Goal: Information Seeking & Learning: Learn about a topic

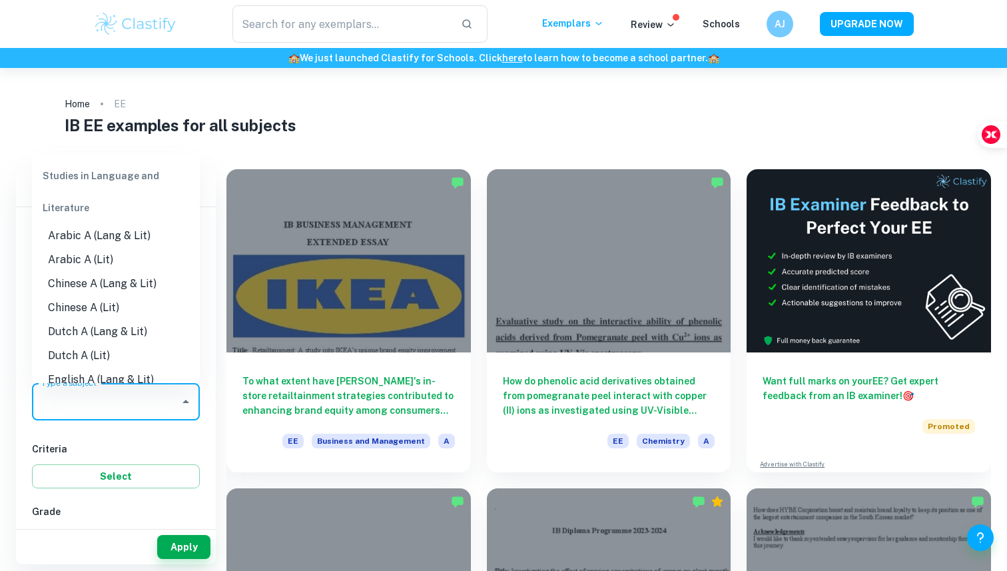
click at [131, 400] on input "Type a subject" at bounding box center [106, 401] width 136 height 25
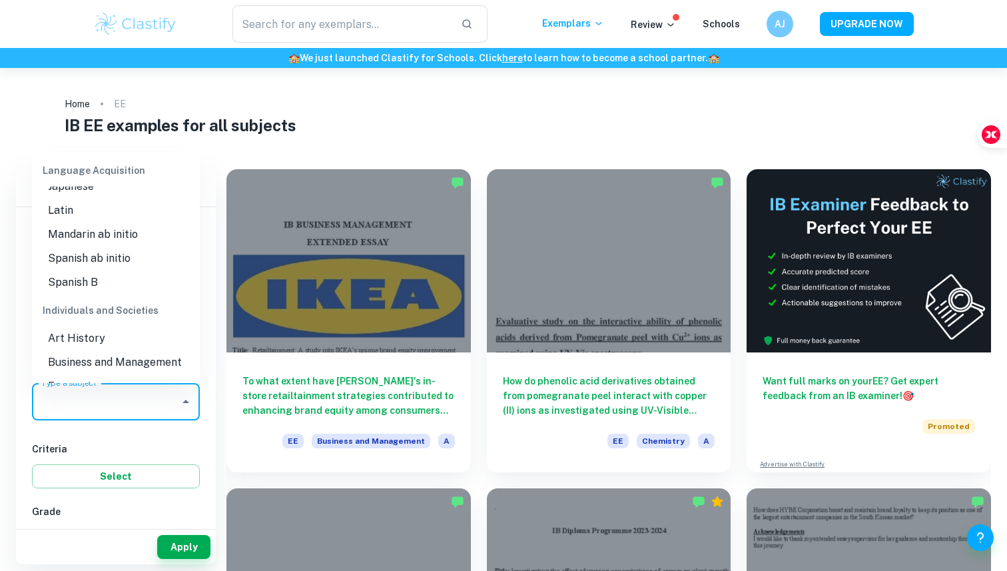
scroll to position [1029, 0]
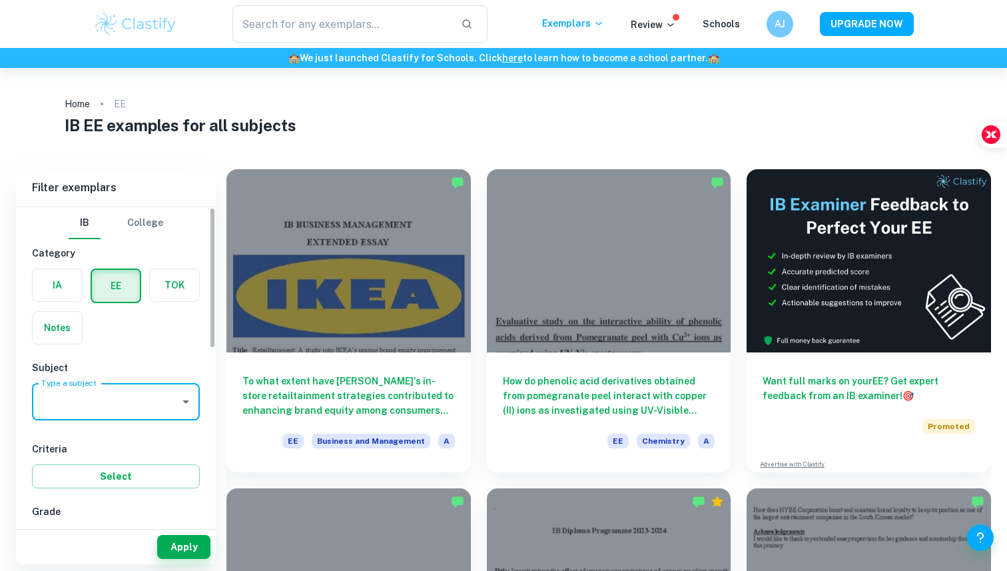
click at [103, 391] on input "Type a subject" at bounding box center [106, 401] width 136 height 25
click at [106, 469] on li "Maths" at bounding box center [116, 469] width 168 height 24
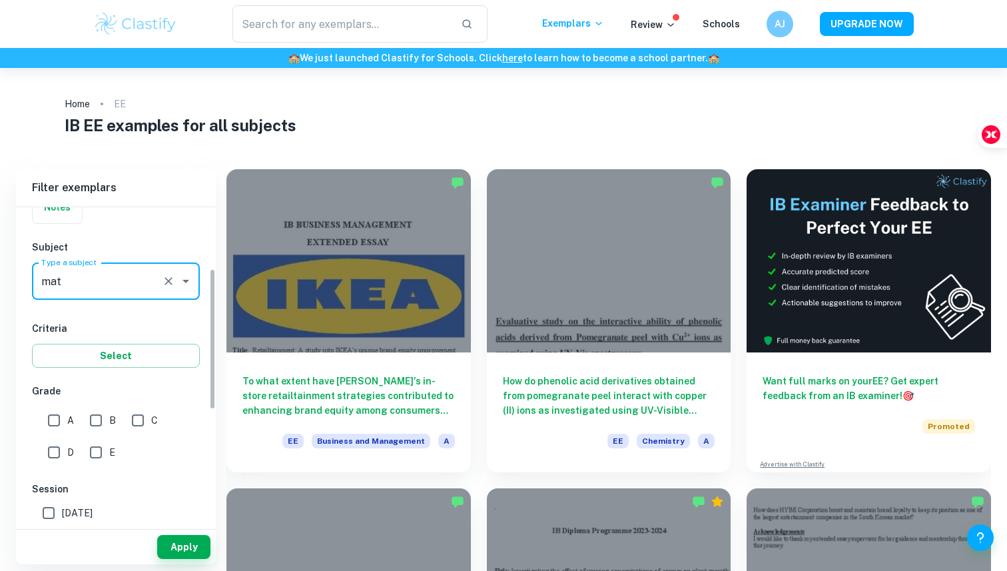
scroll to position [136, 0]
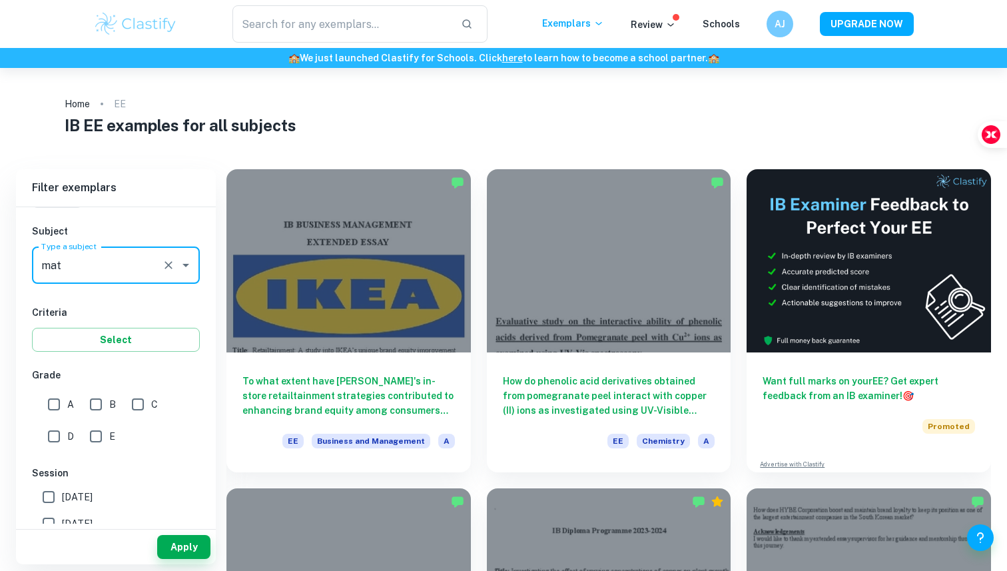
type input "Maths"
click at [43, 401] on input "A" at bounding box center [54, 404] width 27 height 27
checkbox input "true"
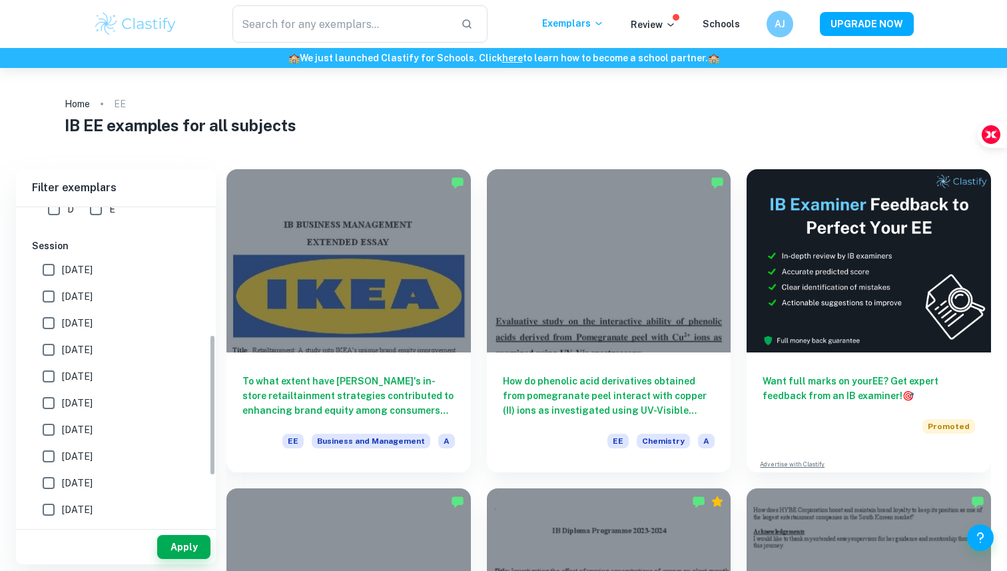
scroll to position [369, 0]
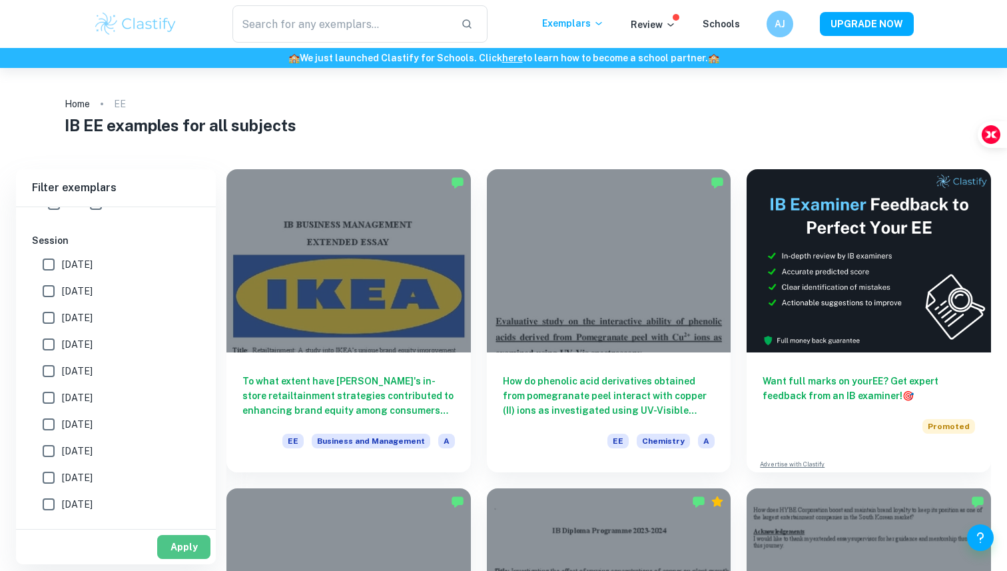
click at [168, 551] on button "Apply" at bounding box center [183, 547] width 53 height 24
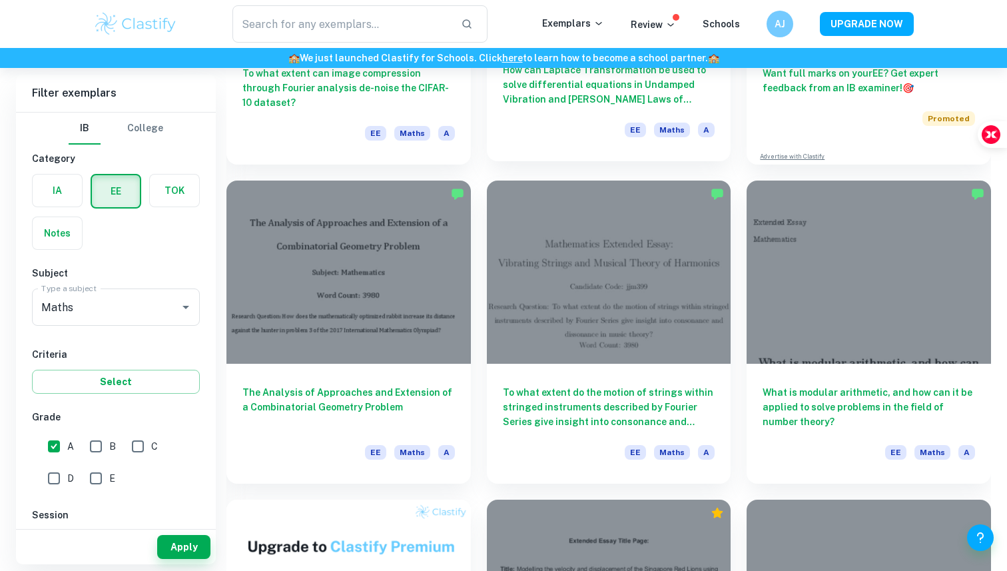
scroll to position [308, 0]
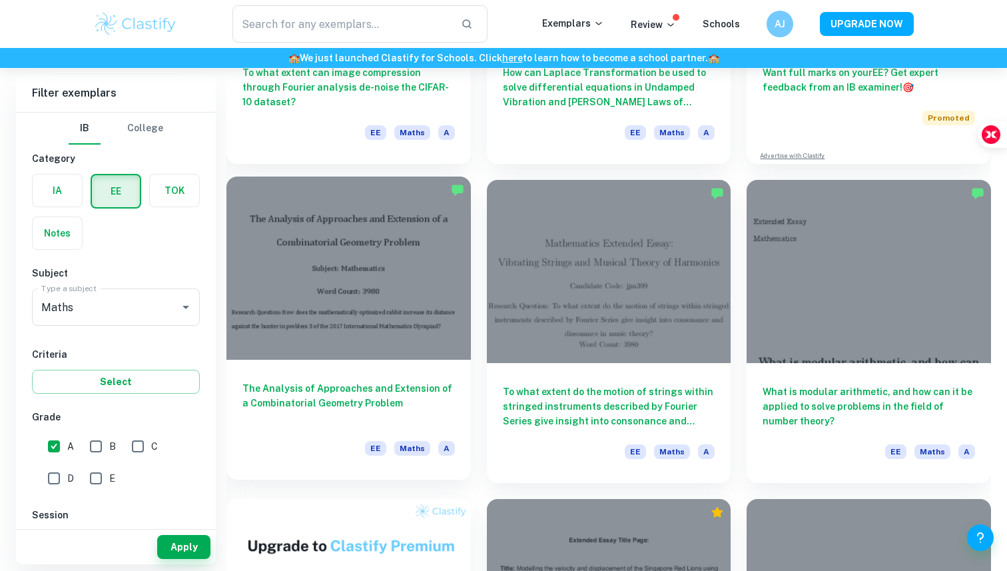
click at [326, 346] on div at bounding box center [348, 267] width 244 height 183
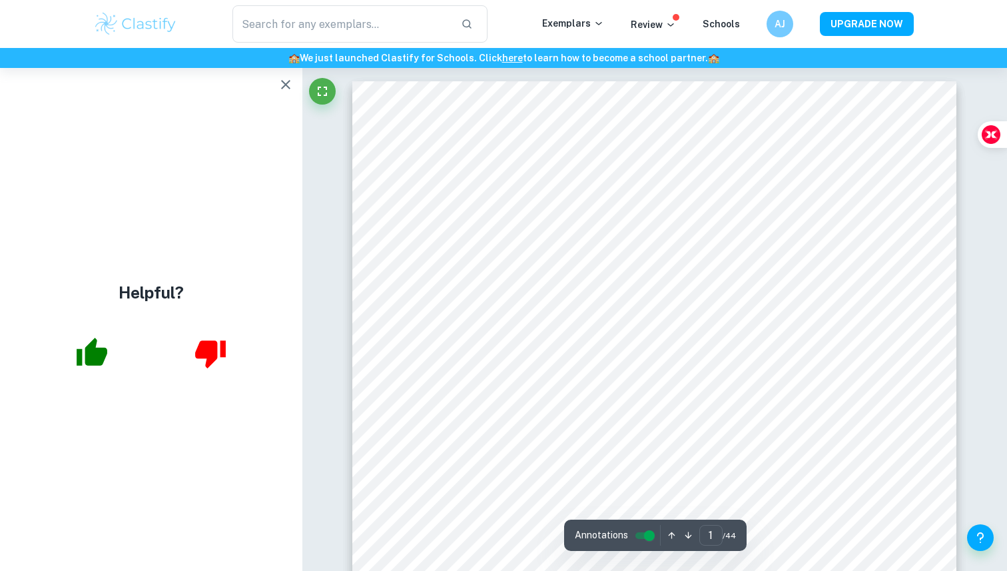
scroll to position [107, 0]
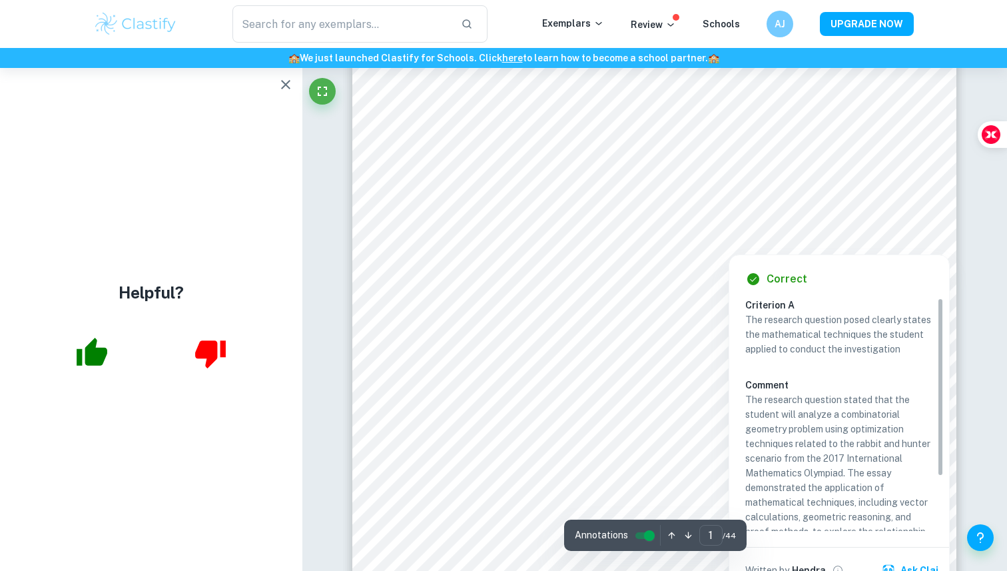
click at [616, 248] on div at bounding box center [728, 244] width 262 height 14
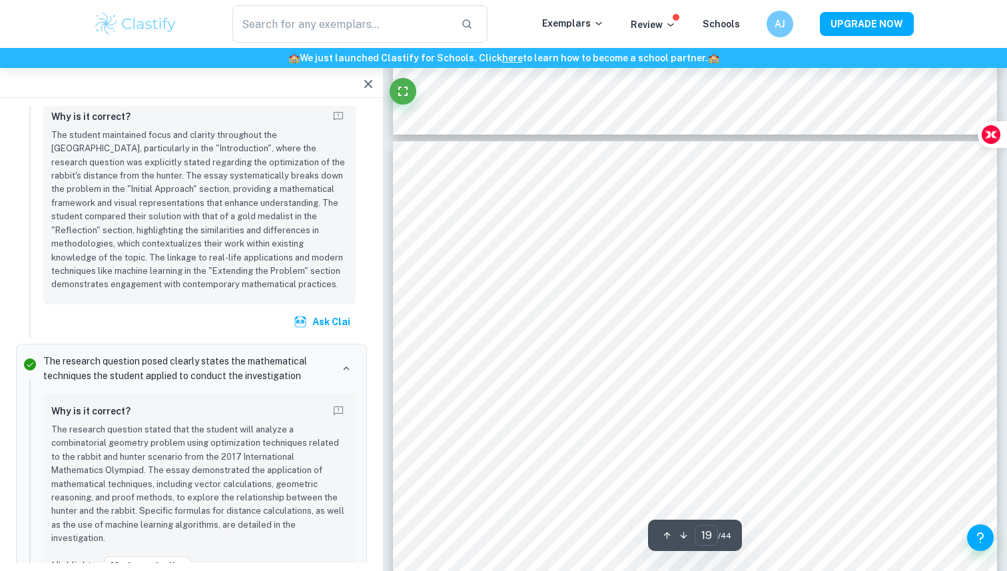
scroll to position [14520, 0]
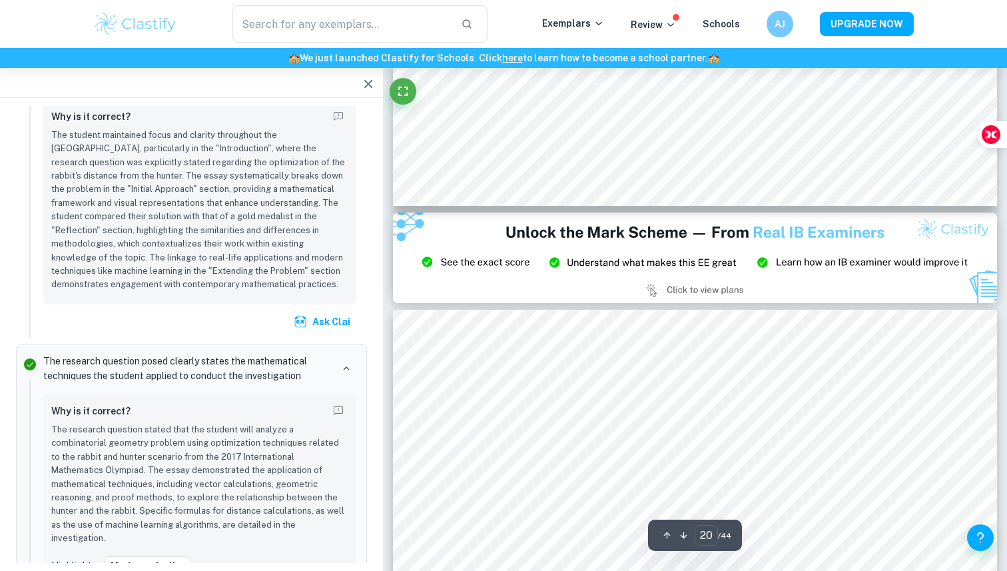
type input "21"
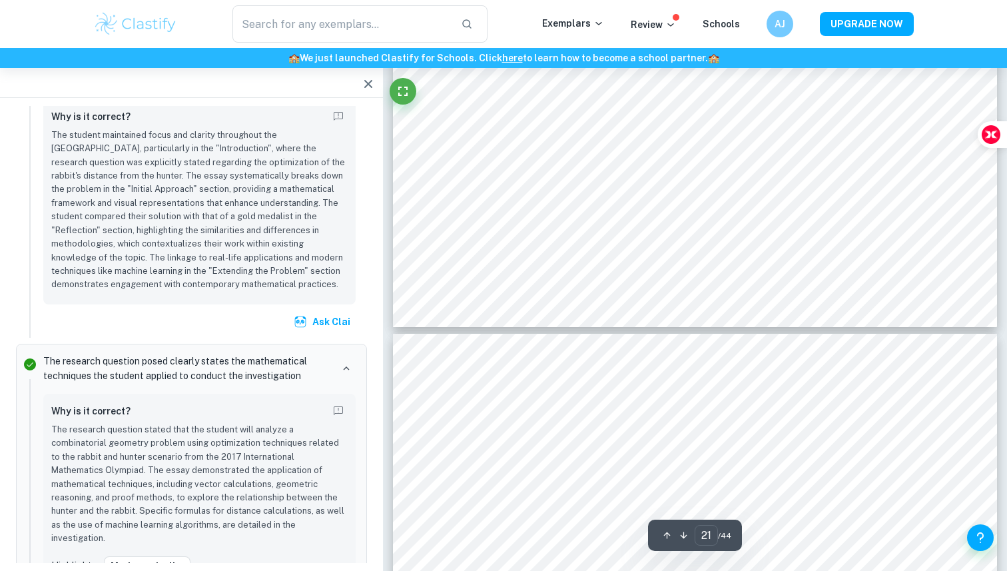
scroll to position [16787, 0]
